Goal: Task Accomplishment & Management: Manage account settings

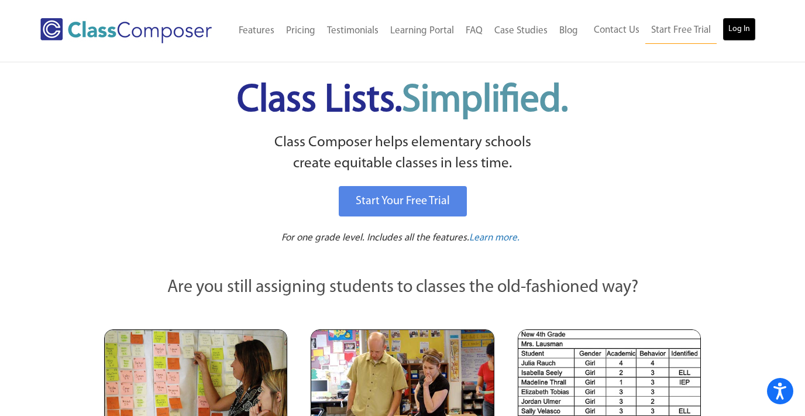
click at [753, 21] on link "Log In" at bounding box center [738, 29] width 33 height 23
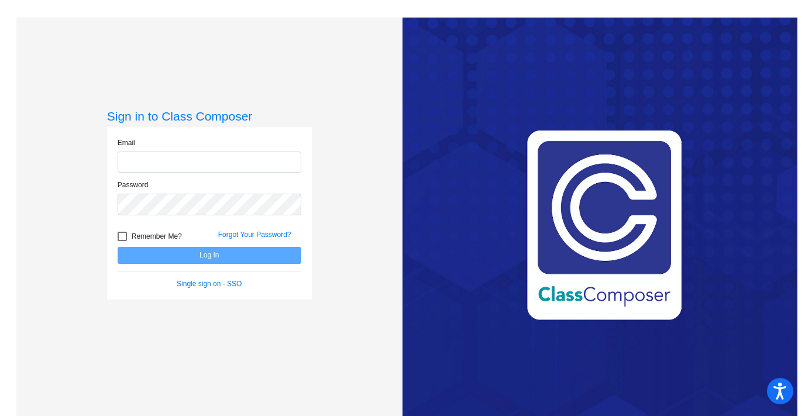
type input "[EMAIL_ADDRESS][DOMAIN_NAME]"
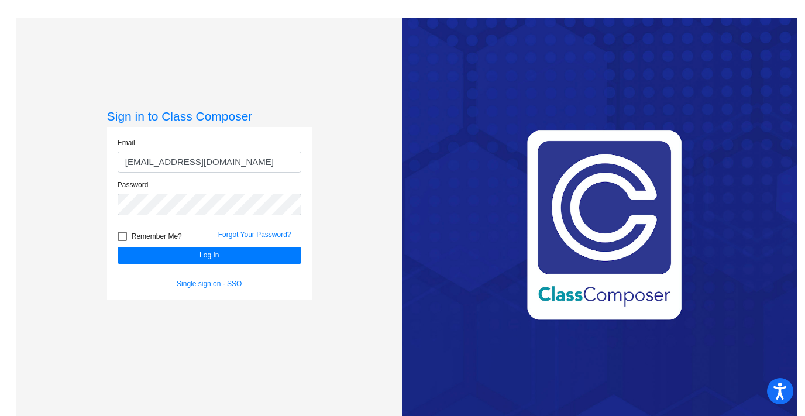
drag, startPoint x: 124, startPoint y: 277, endPoint x: 128, endPoint y: 264, distance: 12.9
click at [127, 264] on form "Email [EMAIL_ADDRESS][DOMAIN_NAME] Password Remember Me? Forgot Your Password? …" at bounding box center [210, 212] width 184 height 151
click at [142, 255] on button "Log In" at bounding box center [210, 255] width 184 height 17
